Goal: Find specific page/section

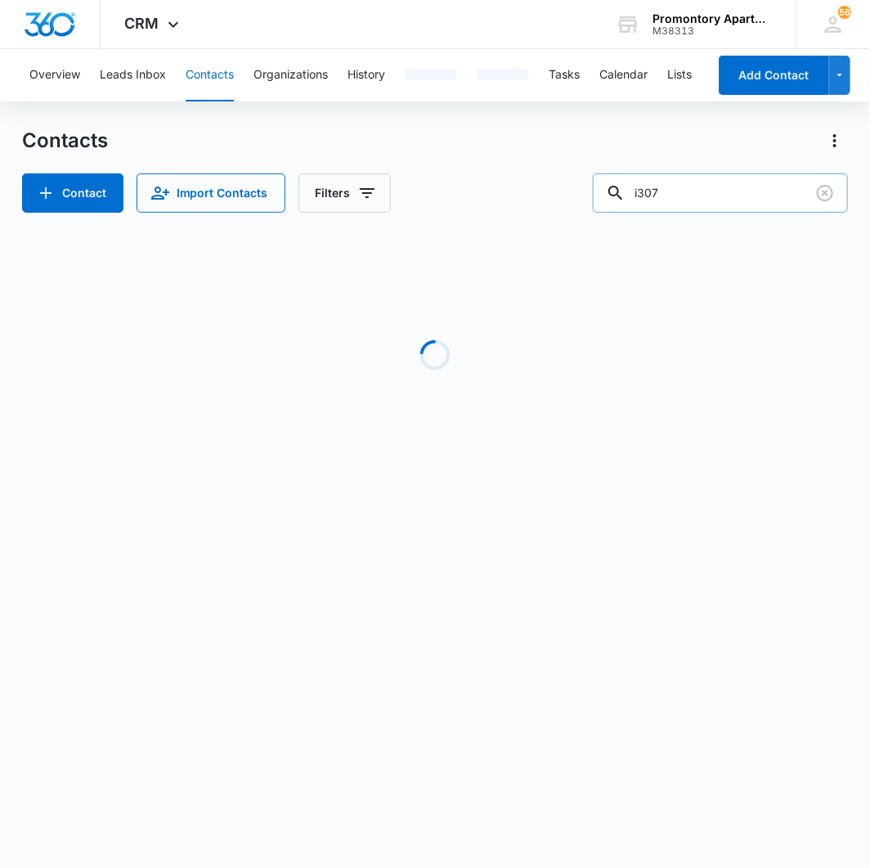
click at [750, 196] on input "i307" at bounding box center [720, 192] width 255 height 39
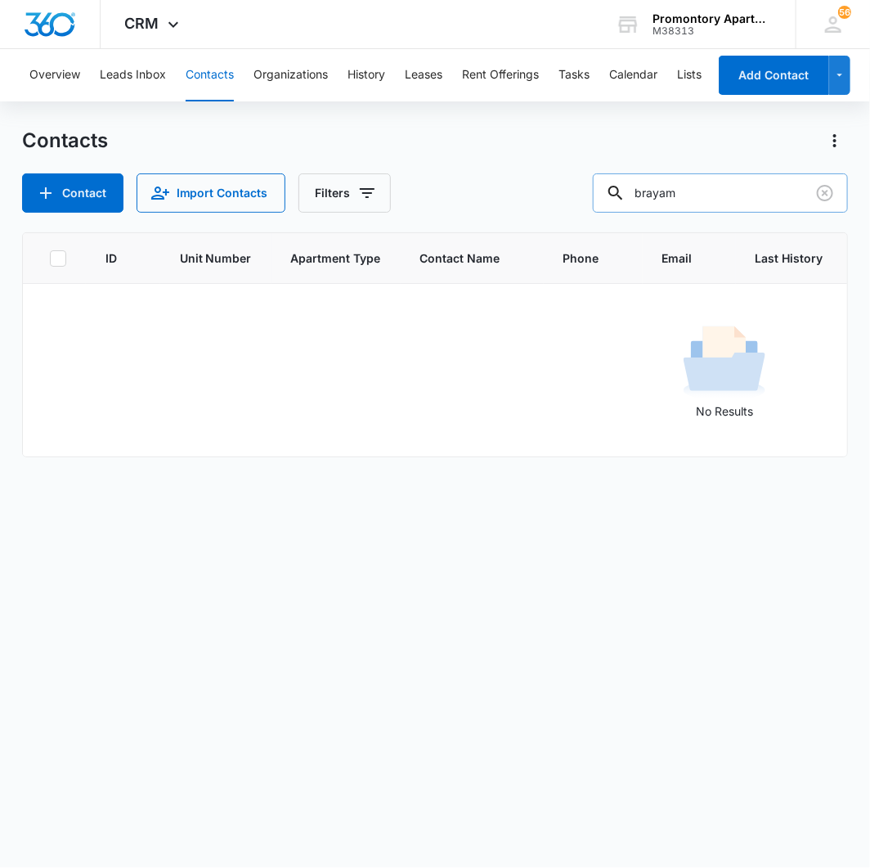
type input "brayam"
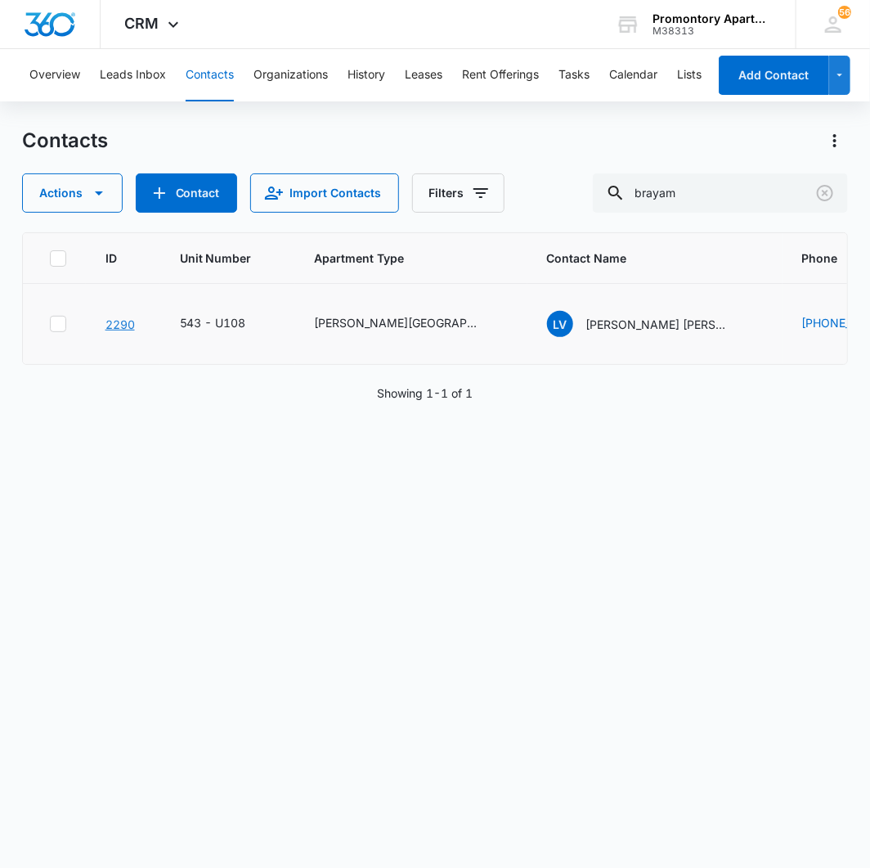
click at [121, 325] on link "2290" at bounding box center [120, 324] width 29 height 14
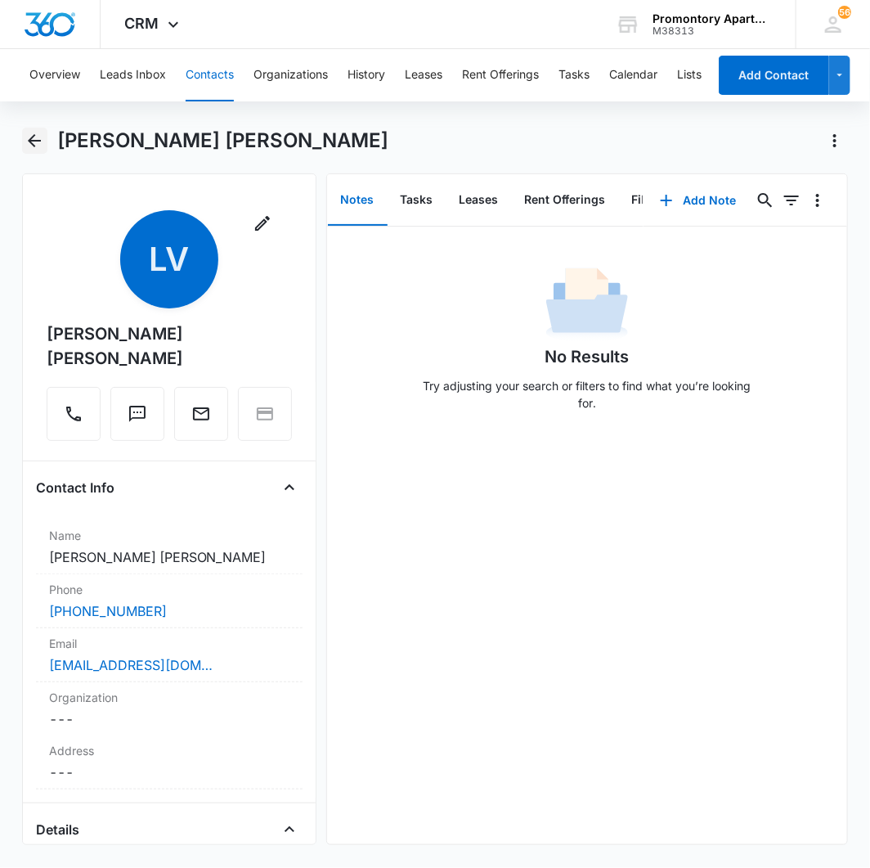
click at [29, 148] on icon "Back" at bounding box center [35, 141] width 20 height 20
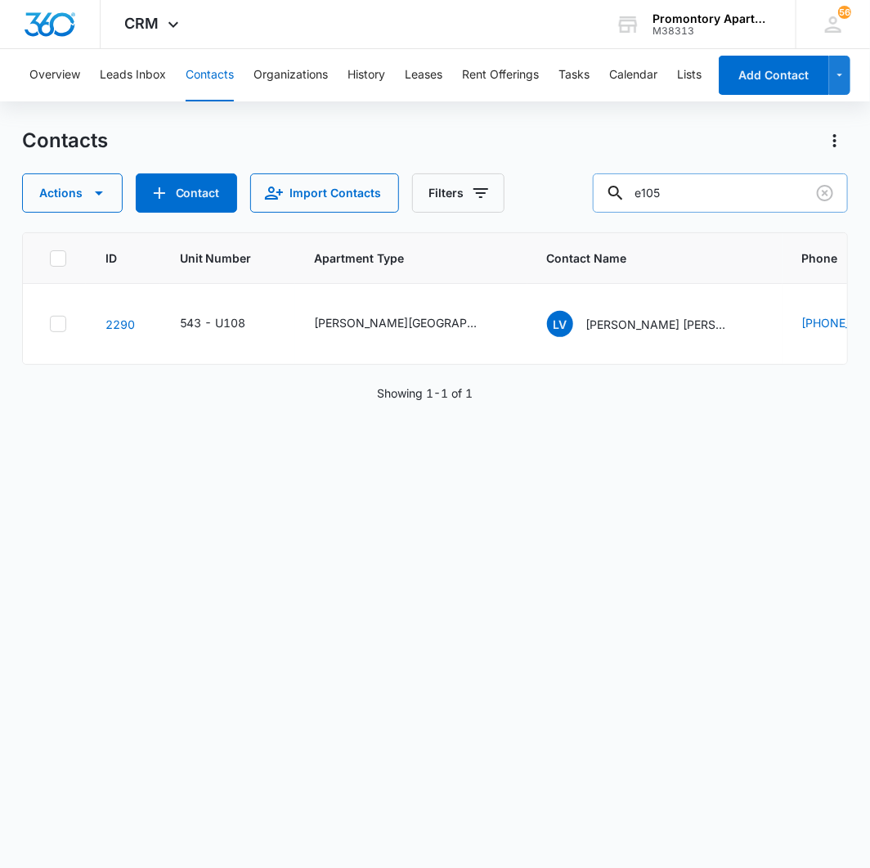
type input "e105"
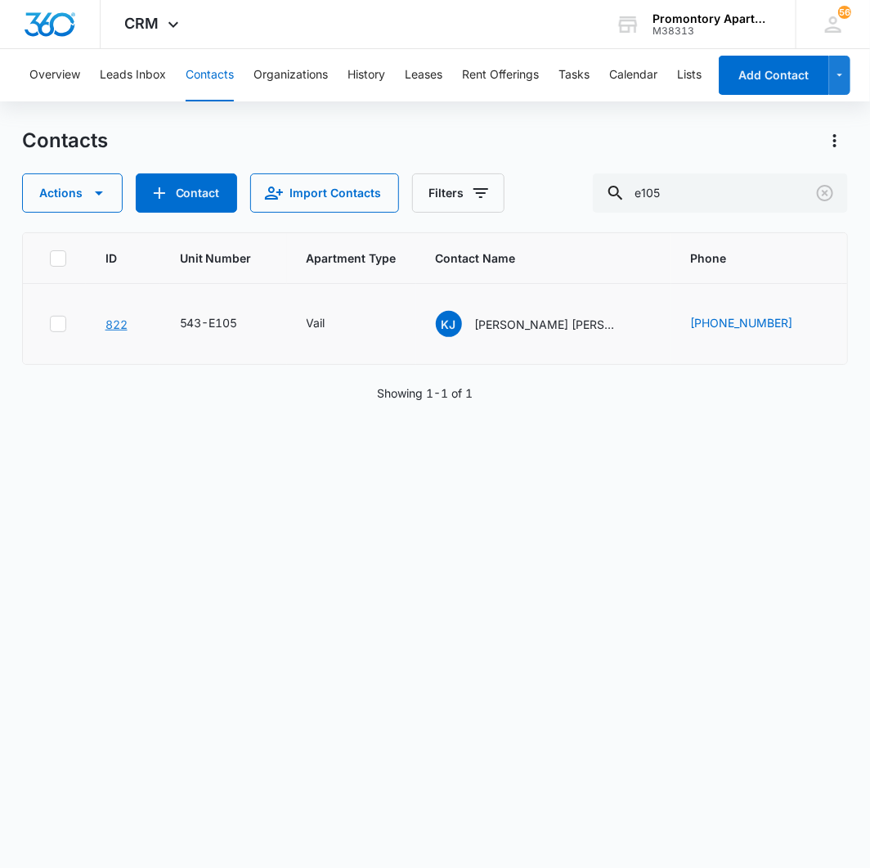
click at [116, 321] on link "822" at bounding box center [117, 324] width 22 height 14
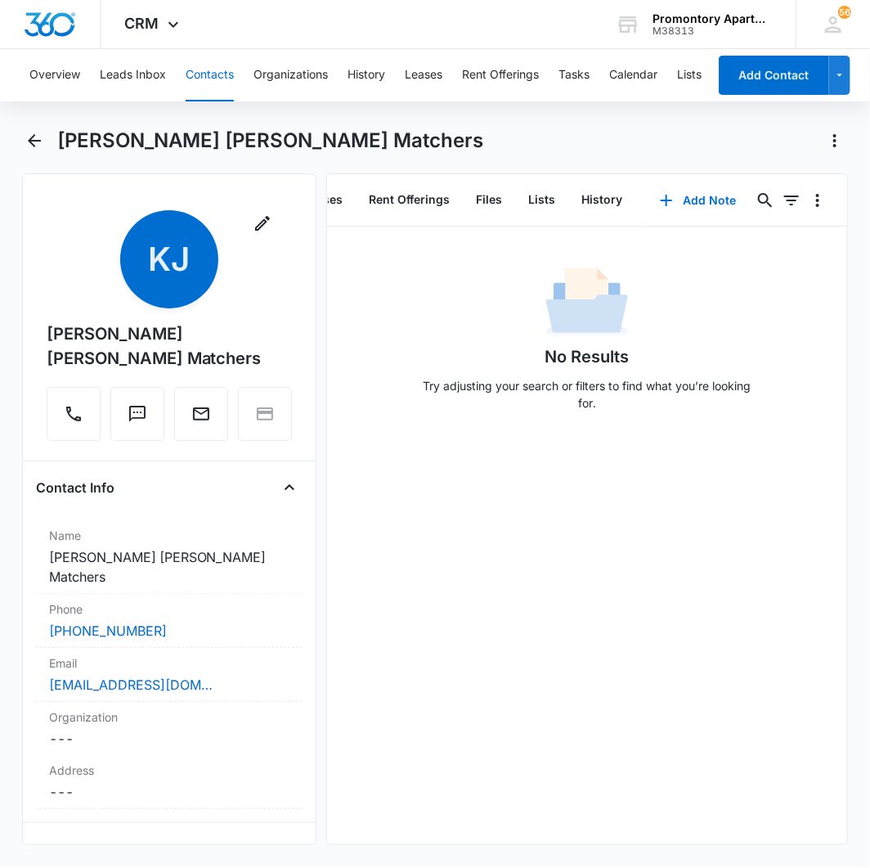
scroll to position [0, 172]
click at [479, 194] on button "Files" at bounding box center [481, 200] width 52 height 51
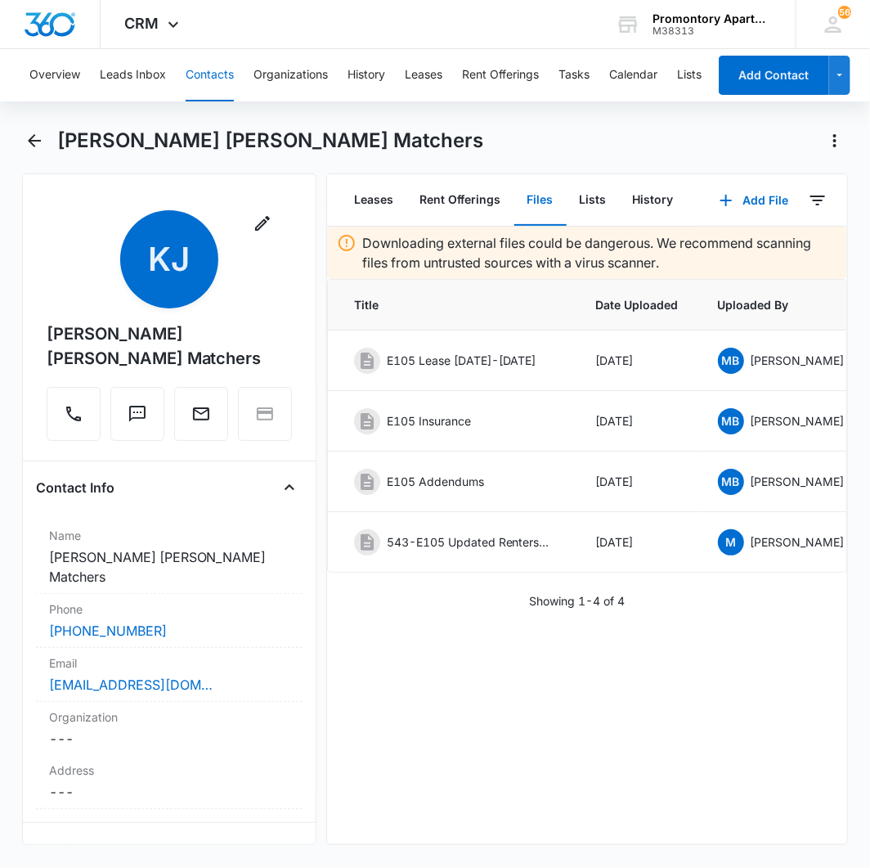
scroll to position [0, 174]
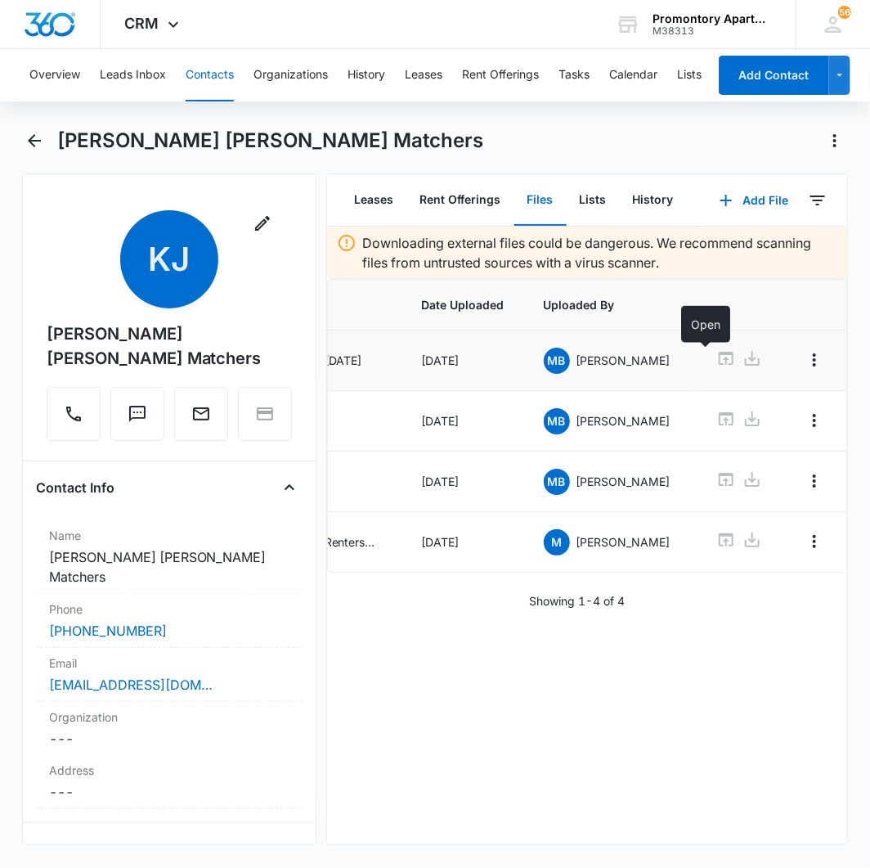
click at [719, 360] on icon at bounding box center [726, 358] width 15 height 13
